Goal: Transaction & Acquisition: Purchase product/service

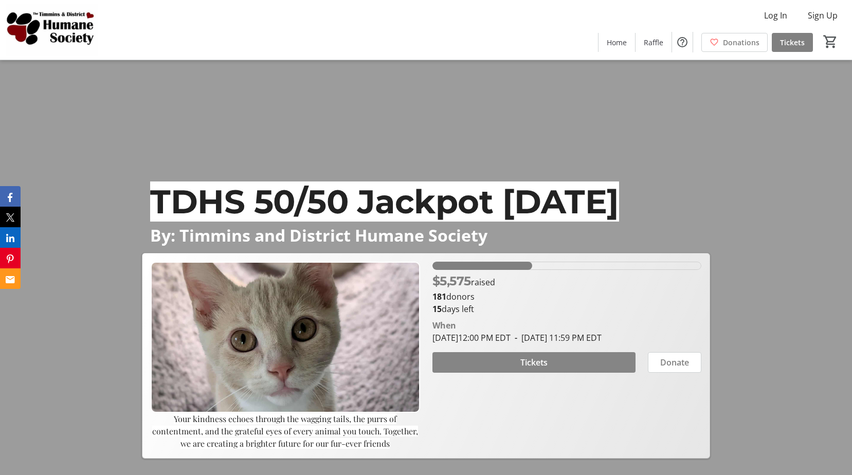
click at [528, 365] on span "Tickets" at bounding box center [533, 362] width 27 height 12
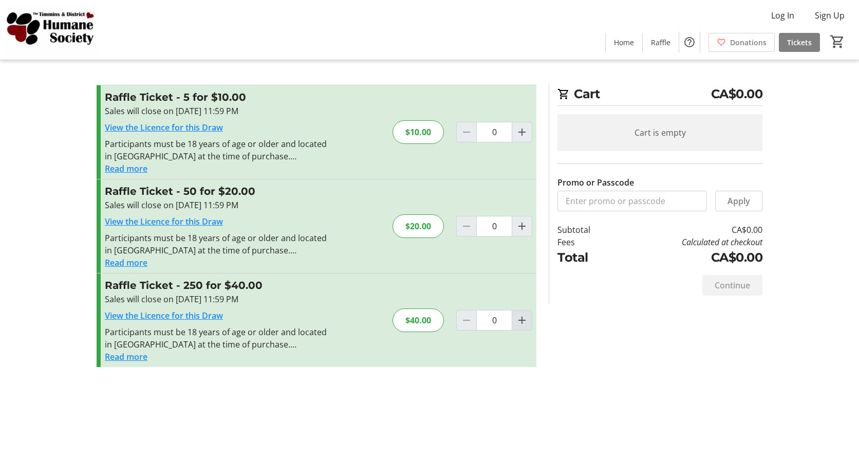
click at [525, 323] on mat-icon "Increment by one" at bounding box center [522, 320] width 12 height 12
type input "1"
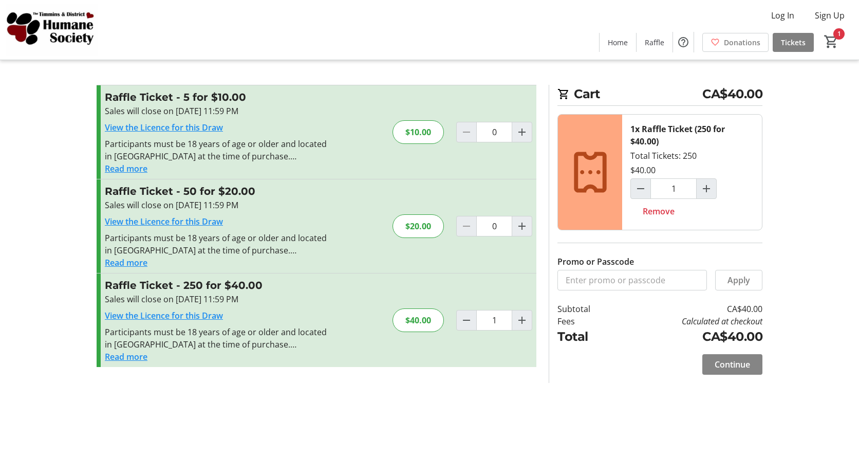
click at [737, 364] on span "Continue" at bounding box center [732, 364] width 35 height 12
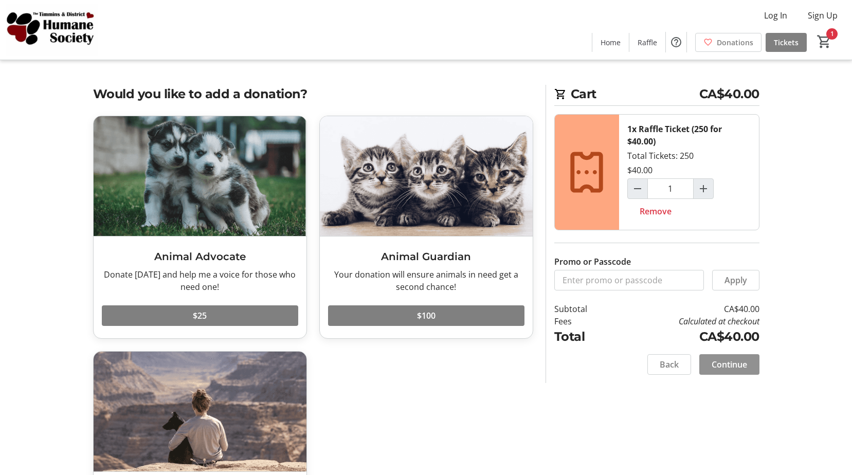
click at [725, 363] on span "Continue" at bounding box center [728, 364] width 35 height 12
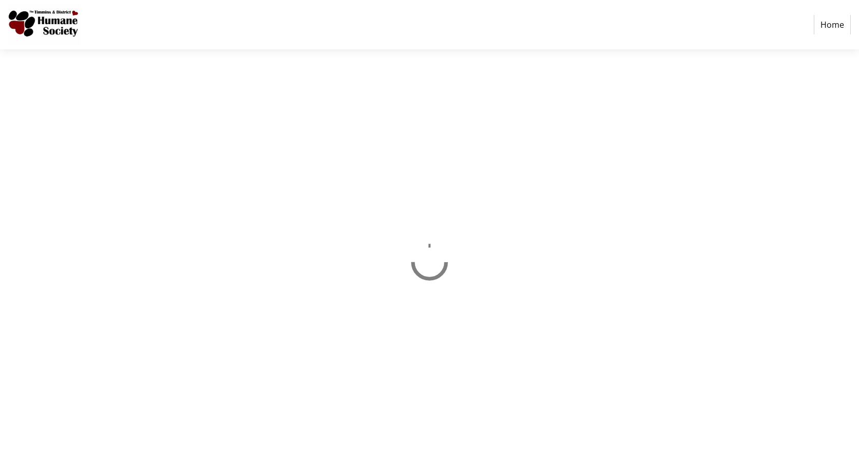
select select "CA"
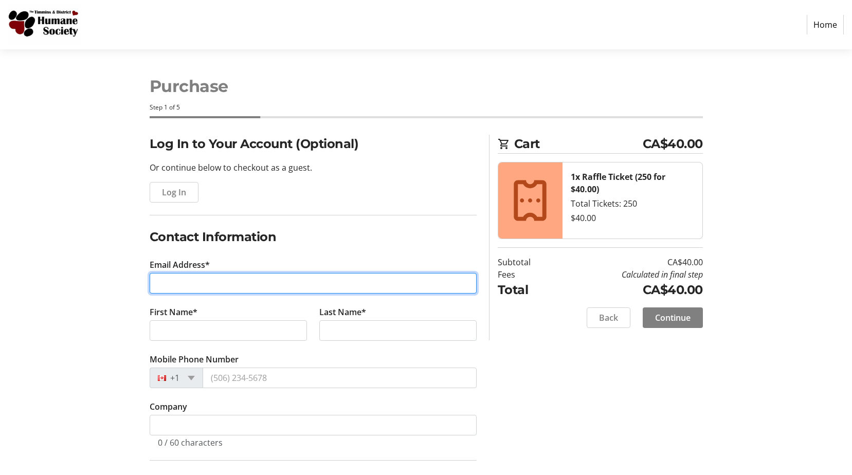
click at [255, 282] on input "Email Address*" at bounding box center [313, 283] width 327 height 21
type input "keetah13@fibreop.ca"
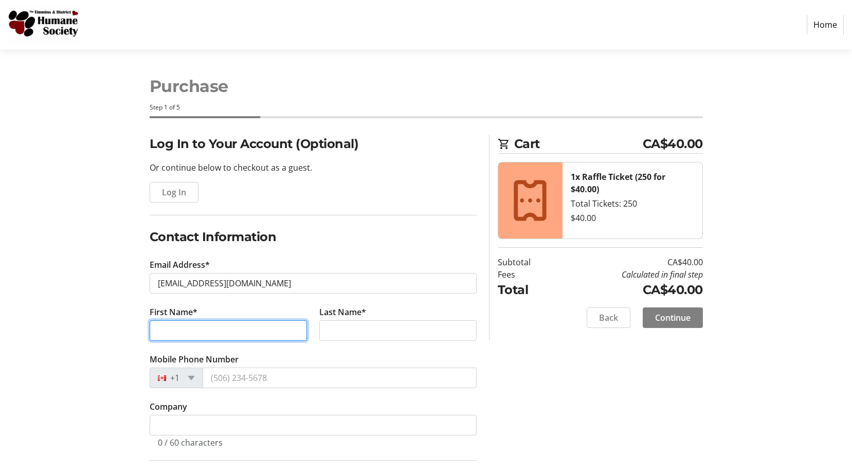
type input "randall"
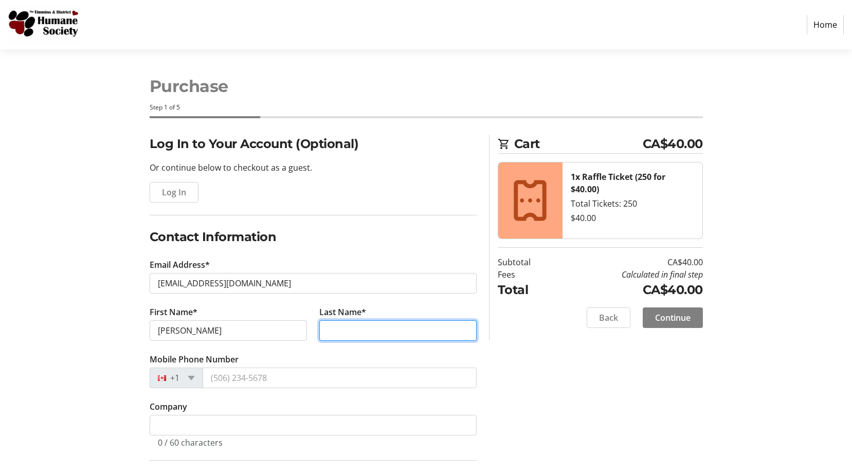
type input "McCooeye"
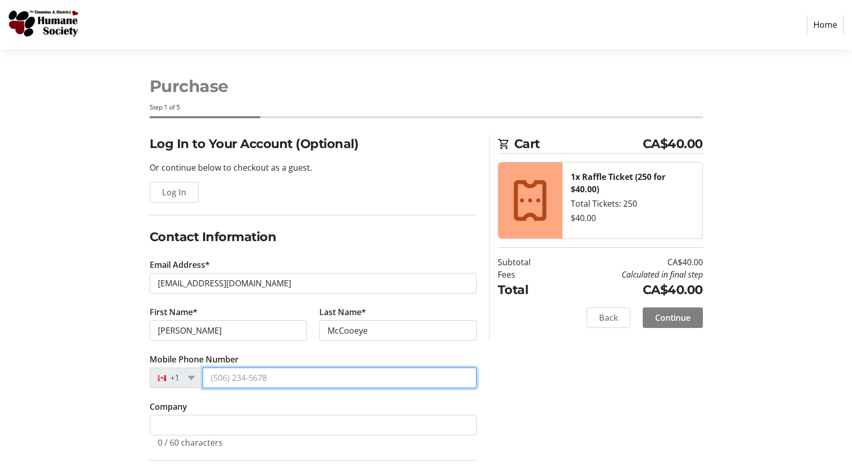
type input "(705) 365-6174"
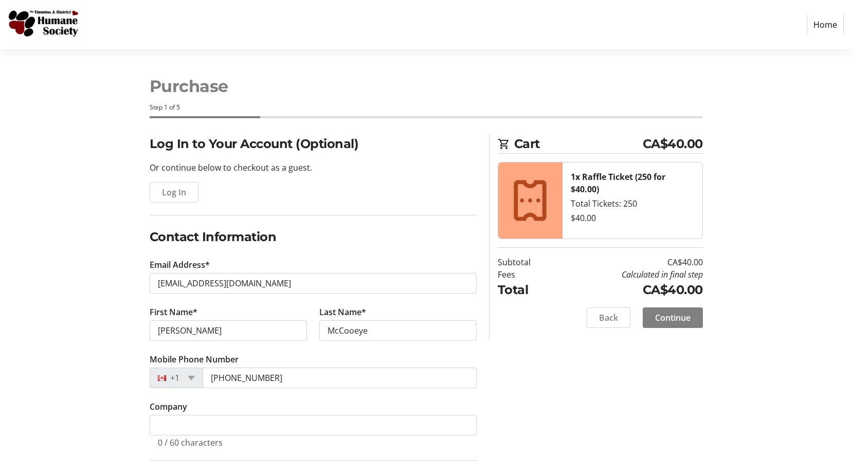
type input "215 middleton"
type input "timmins"
select select "ON"
type input "P4N 3A4"
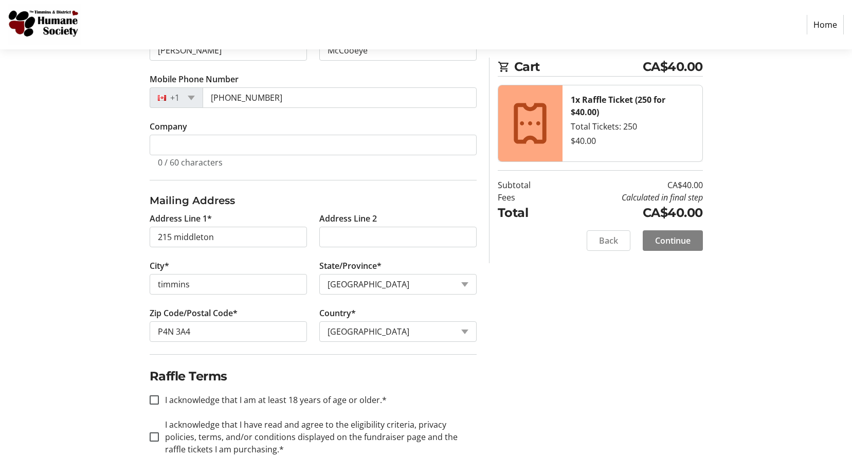
scroll to position [285, 0]
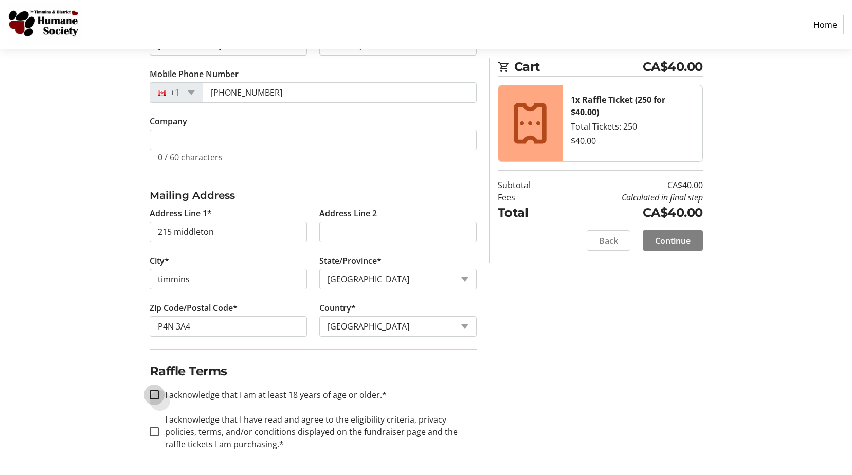
click at [152, 396] on input "I acknowledge that I am at least 18 years of age or older.*" at bounding box center [154, 394] width 9 height 9
checkbox input "true"
click at [156, 431] on input "I acknowledge that I have read and agree to the eligibility criteria, privacy p…" at bounding box center [154, 431] width 9 height 9
checkbox input "true"
click at [671, 240] on span "Continue" at bounding box center [672, 240] width 35 height 12
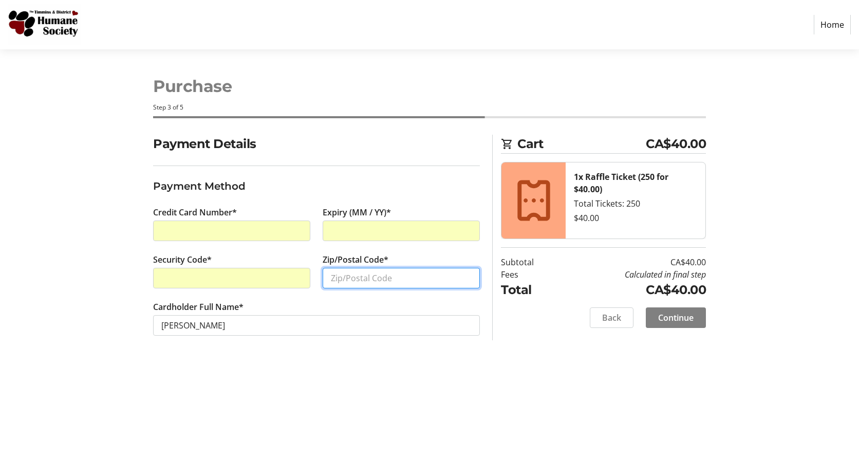
click at [351, 278] on input "Zip/Postal Code*" at bounding box center [401, 278] width 157 height 21
type input "p4n3a4"
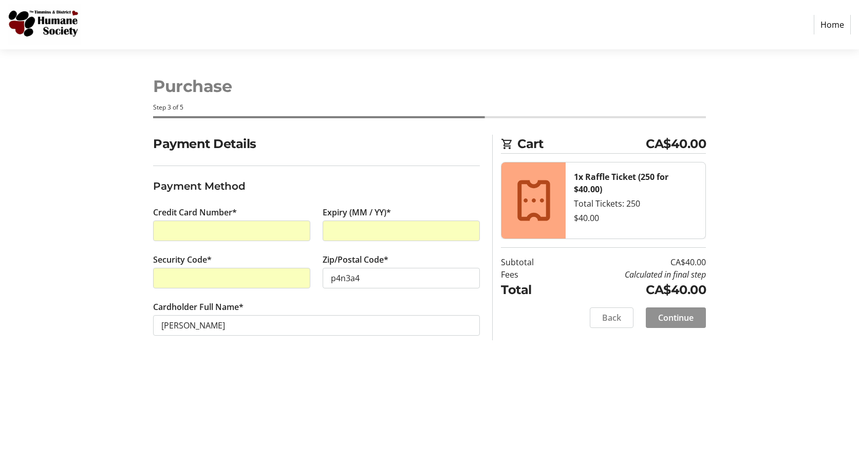
click at [675, 322] on span "Continue" at bounding box center [675, 317] width 35 height 12
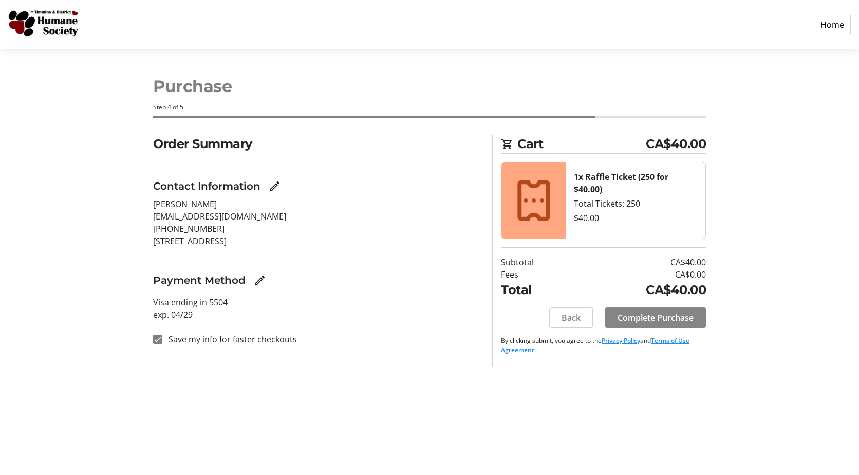
click at [631, 314] on span "Complete Purchase" at bounding box center [656, 317] width 76 height 12
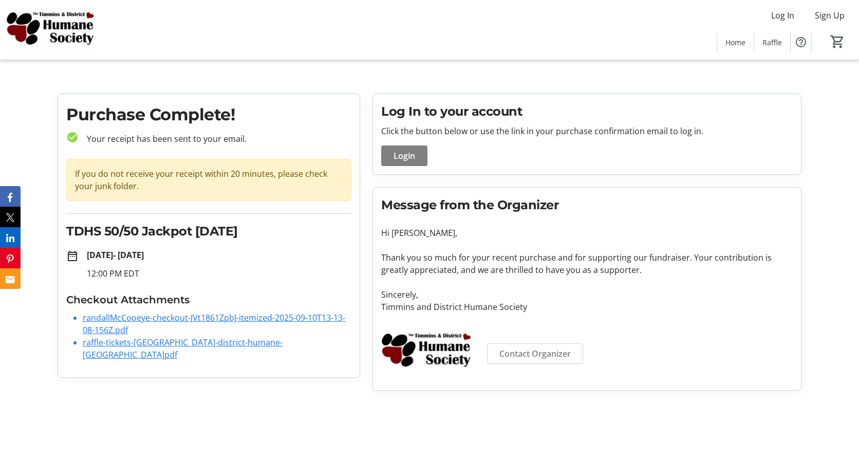
click at [147, 315] on link "randallMcCooeye-checkout-JVt1861ZpbJ-itemized-2025-09-10T13-13-08-156Z.pdf" at bounding box center [214, 324] width 263 height 24
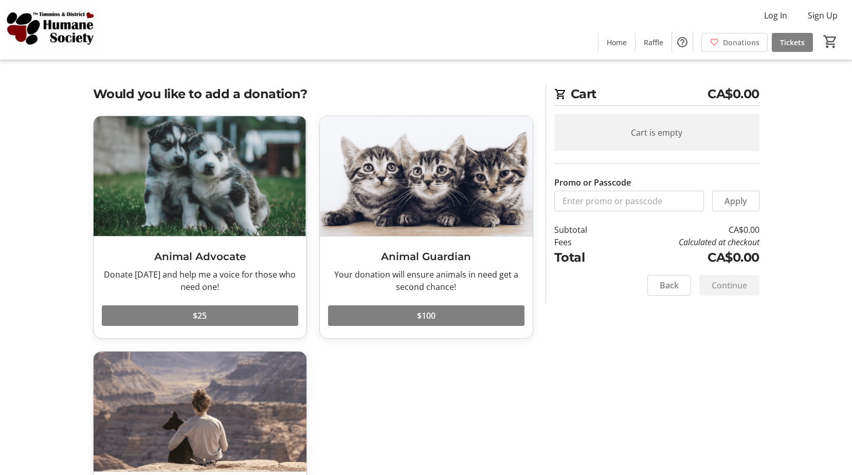
click at [733, 285] on div "Continue" at bounding box center [729, 285] width 60 height 21
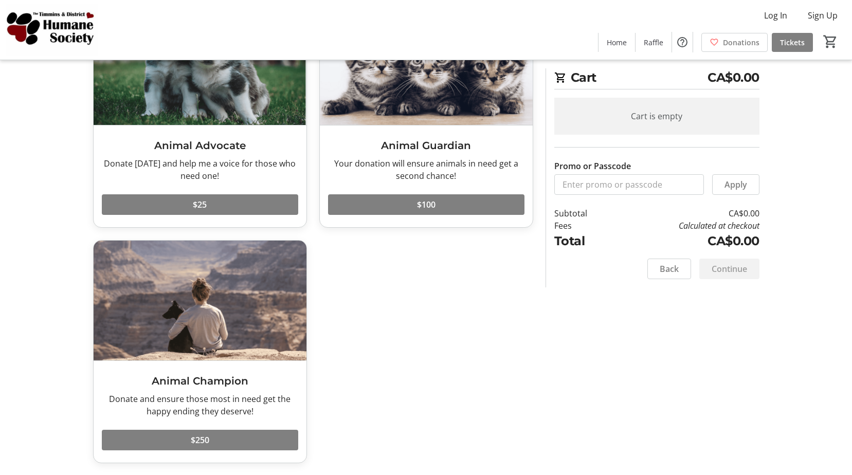
scroll to position [112, 0]
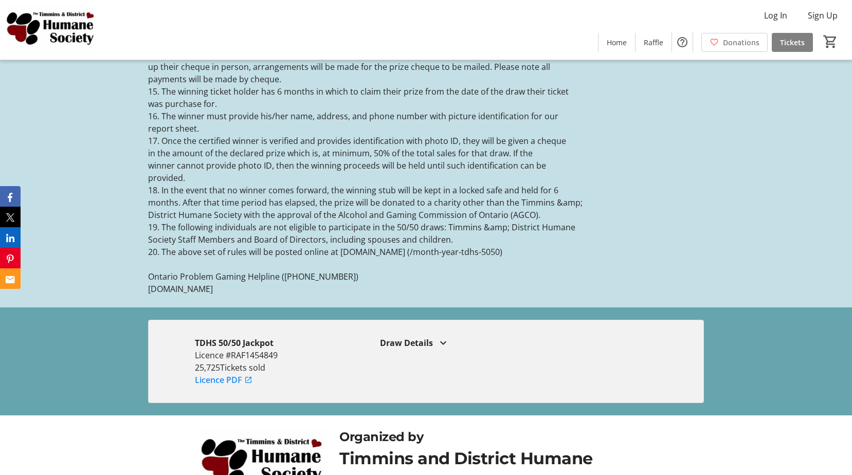
scroll to position [2509, 0]
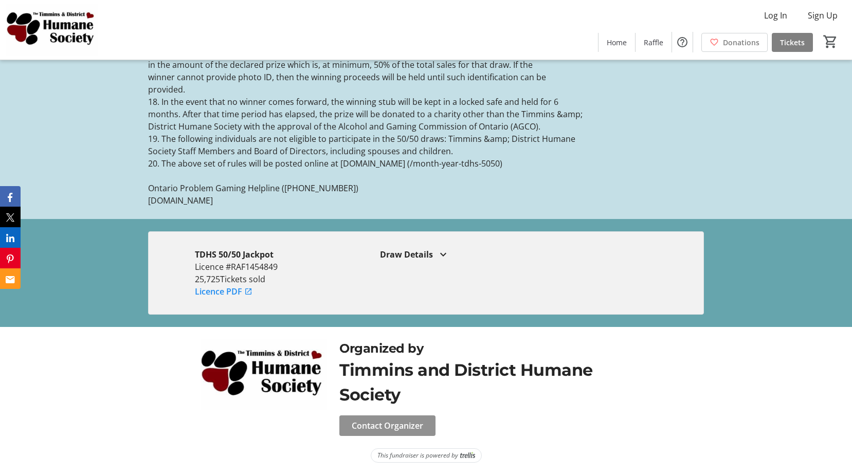
click at [404, 427] on span "Contact Organizer" at bounding box center [387, 425] width 71 height 12
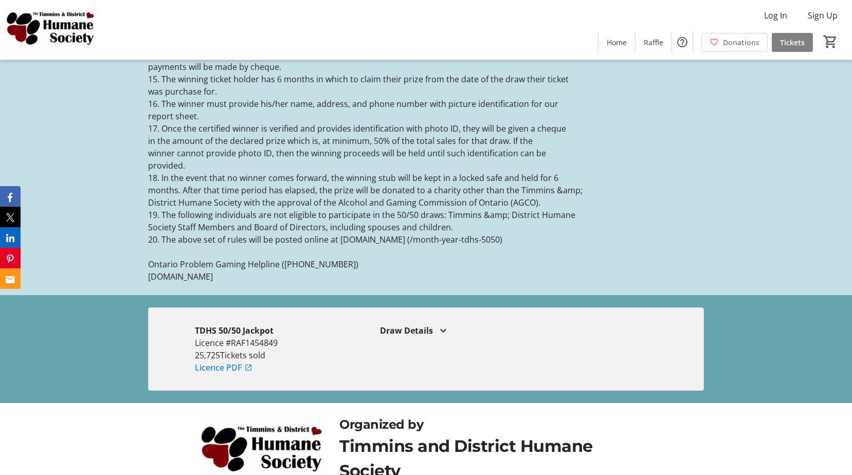
scroll to position [2304, 0]
